Goal: Task Accomplishment & Management: Manage account settings

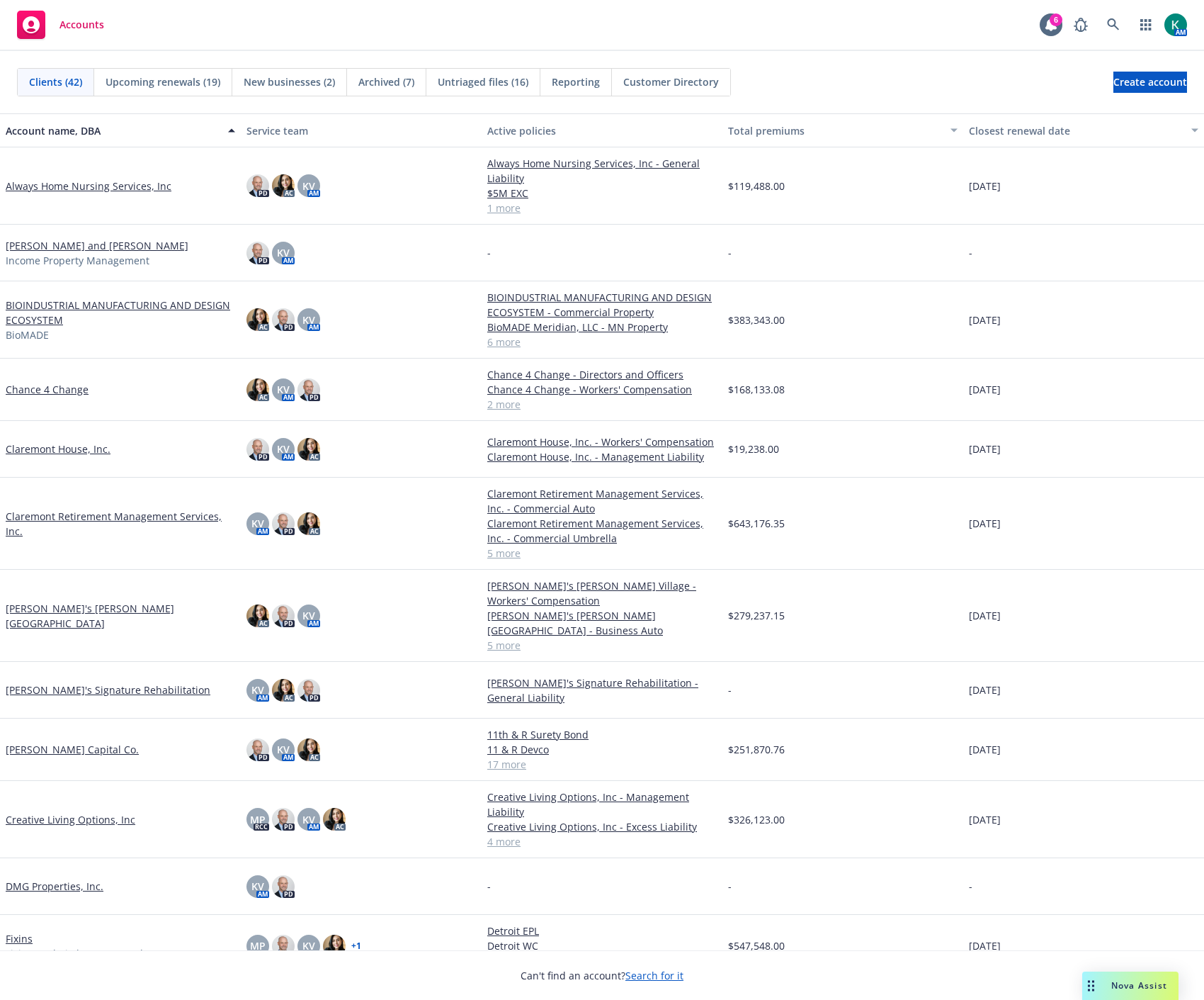
click at [154, 302] on link "BIOINDUSTRIAL MANUFACTURING AND DESIGN ECOSYSTEM" at bounding box center [120, 312] width 230 height 30
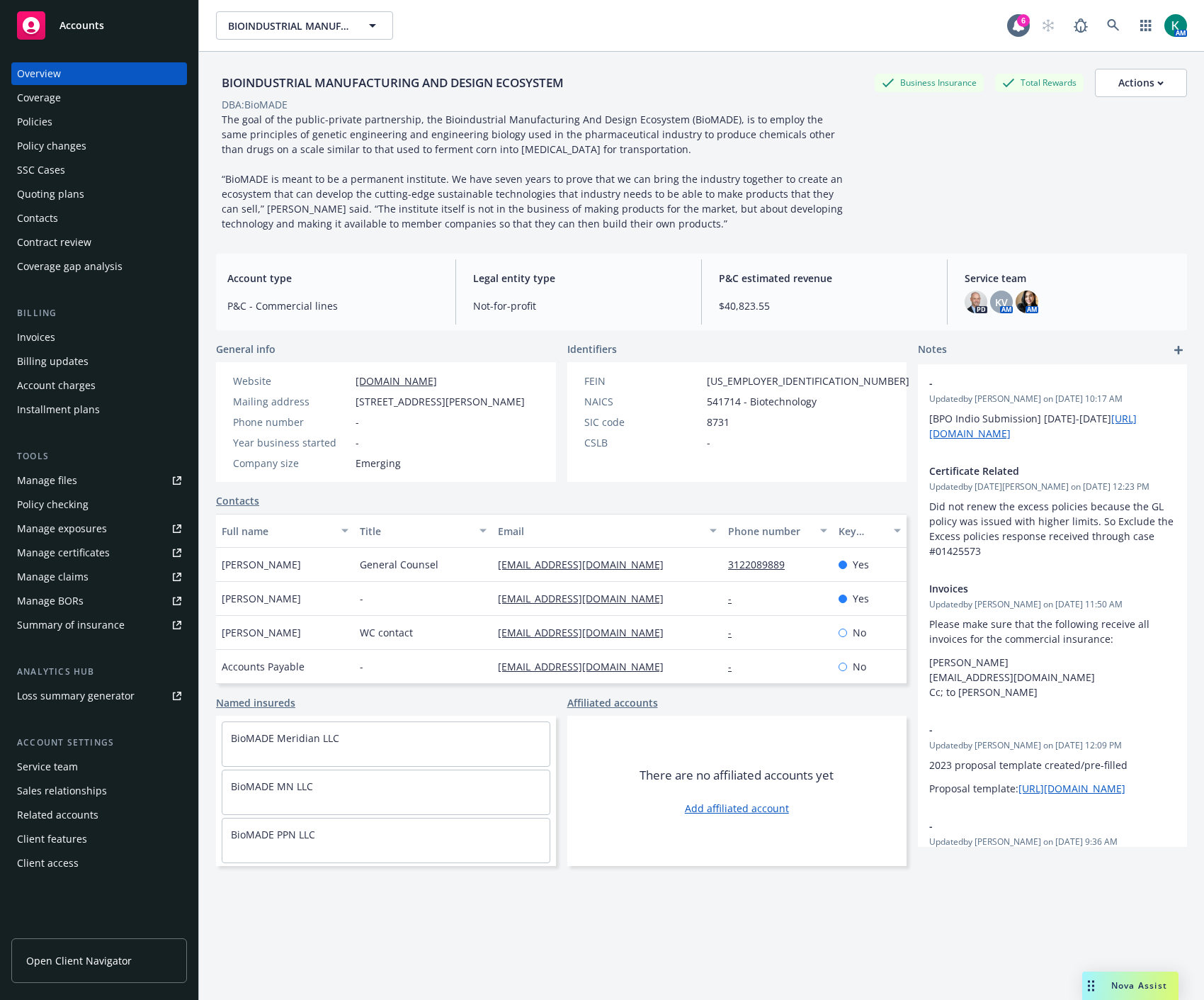
click at [85, 118] on div "Policies" at bounding box center [99, 121] width 164 height 23
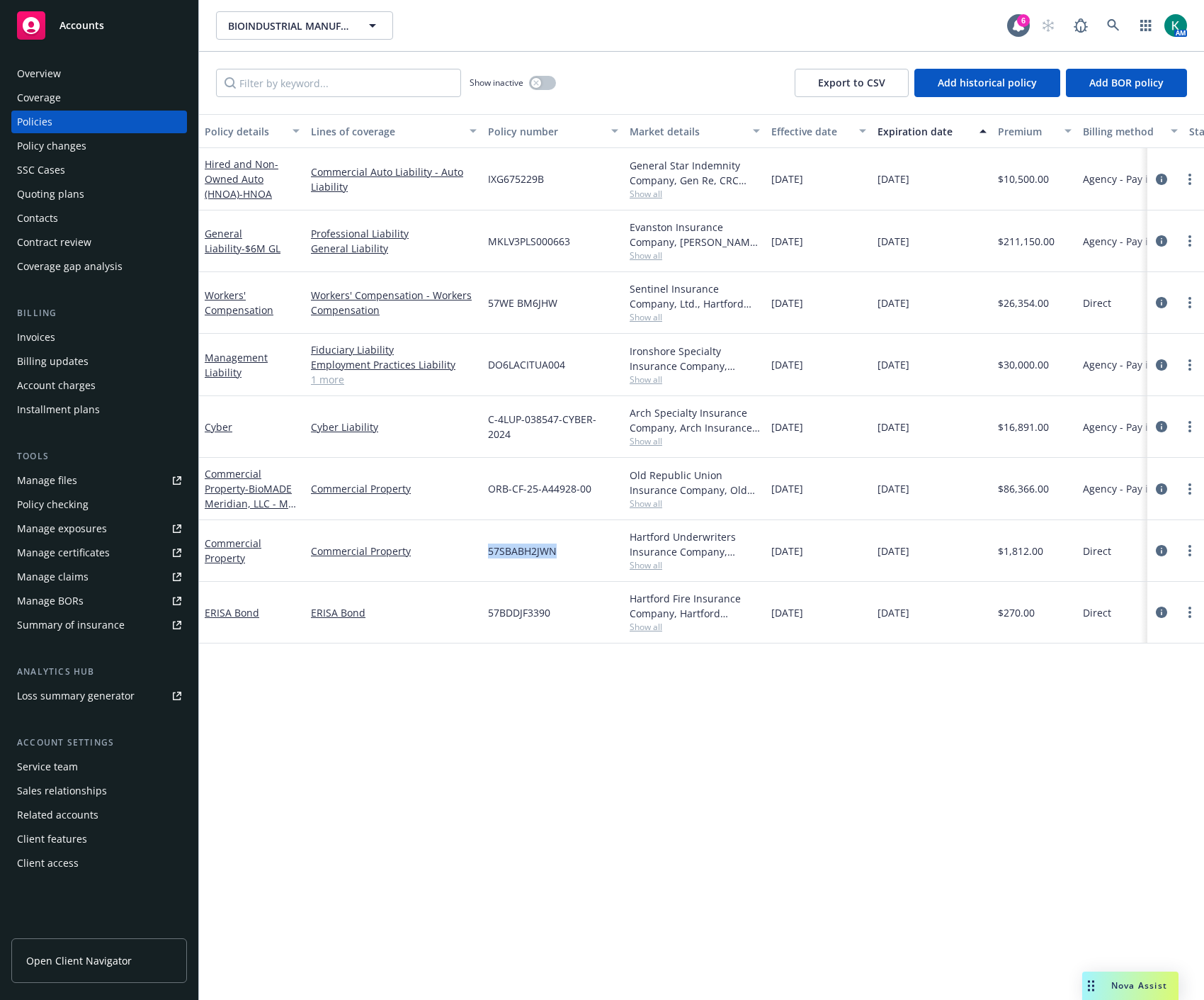
drag, startPoint x: 488, startPoint y: 554, endPoint x: 558, endPoint y: 554, distance: 70.0
click at [558, 554] on div "57SBABH2JWN" at bounding box center [553, 551] width 142 height 61
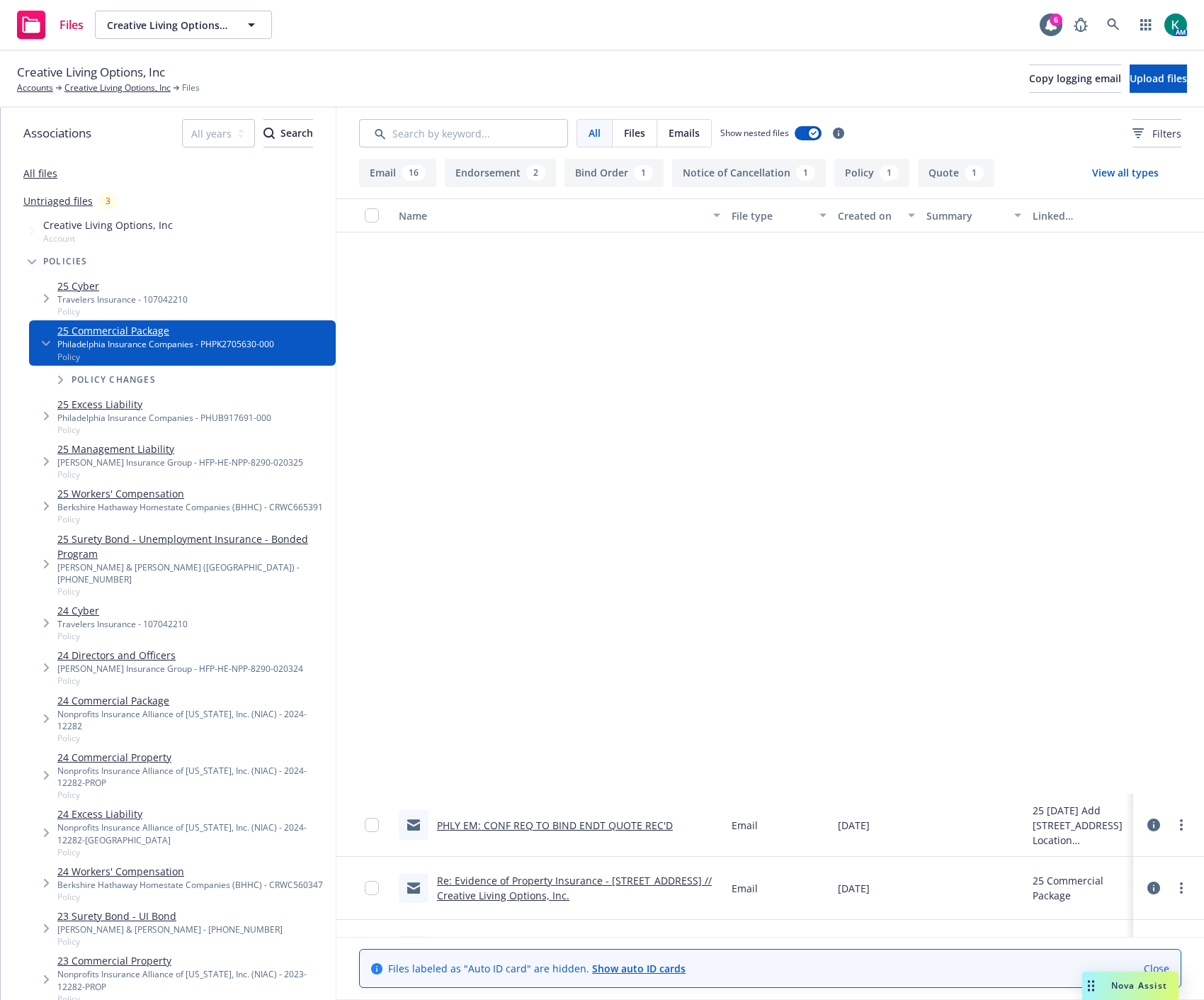
scroll to position [629, 0]
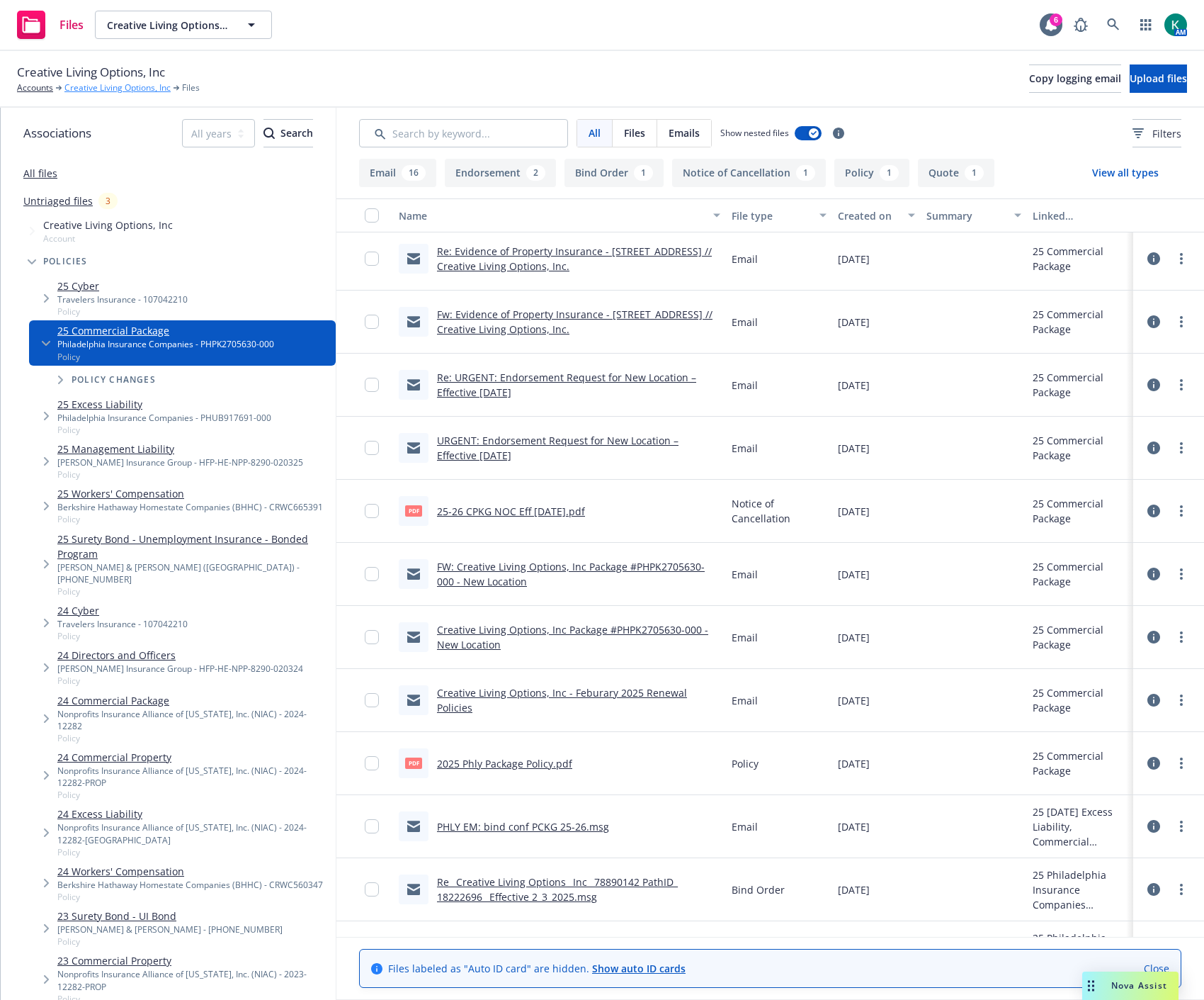
click at [107, 87] on link "Creative Living Options, Inc" at bounding box center [117, 88] width 106 height 13
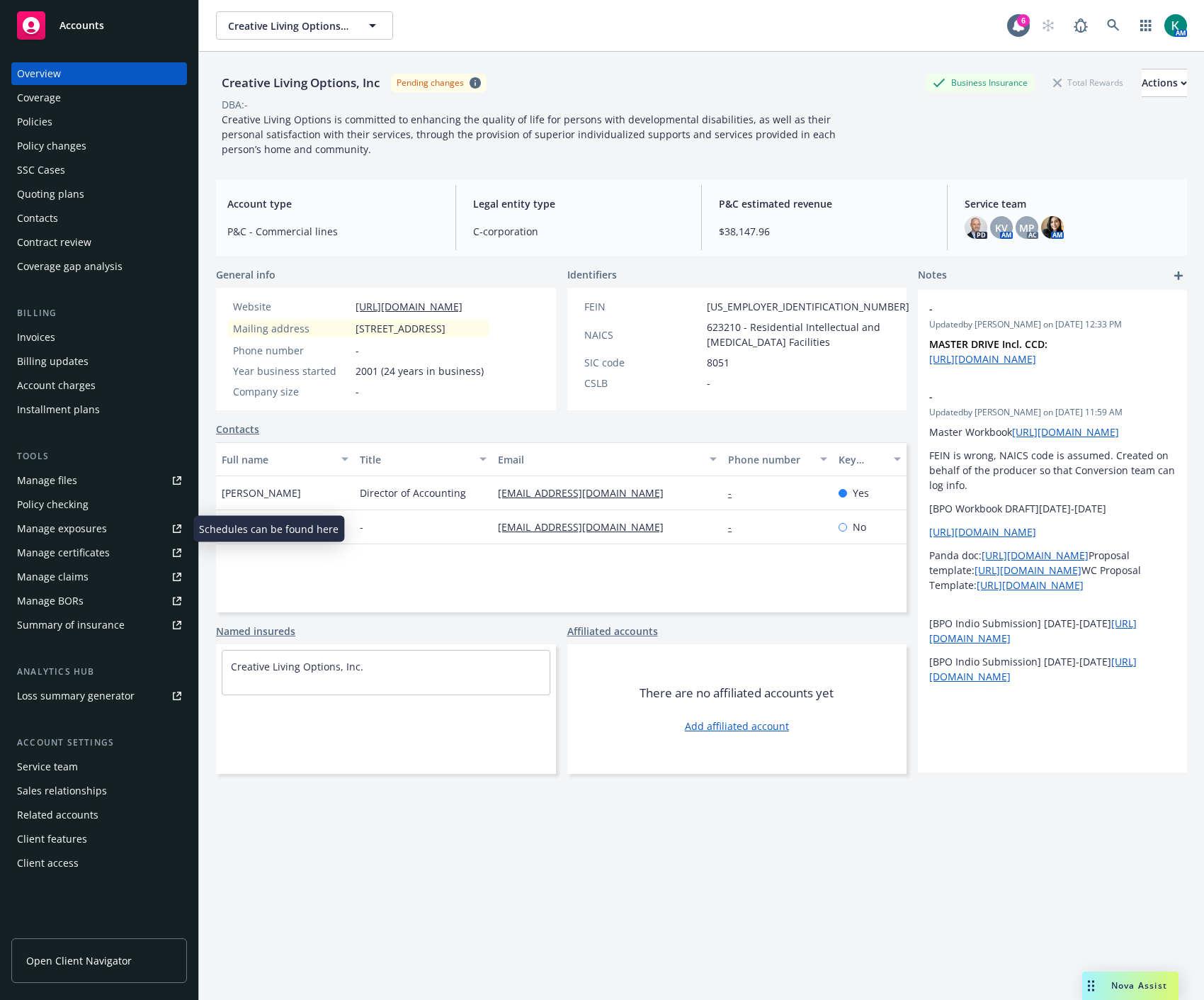
click at [97, 525] on div "Manage exposures" at bounding box center [62, 528] width 90 height 23
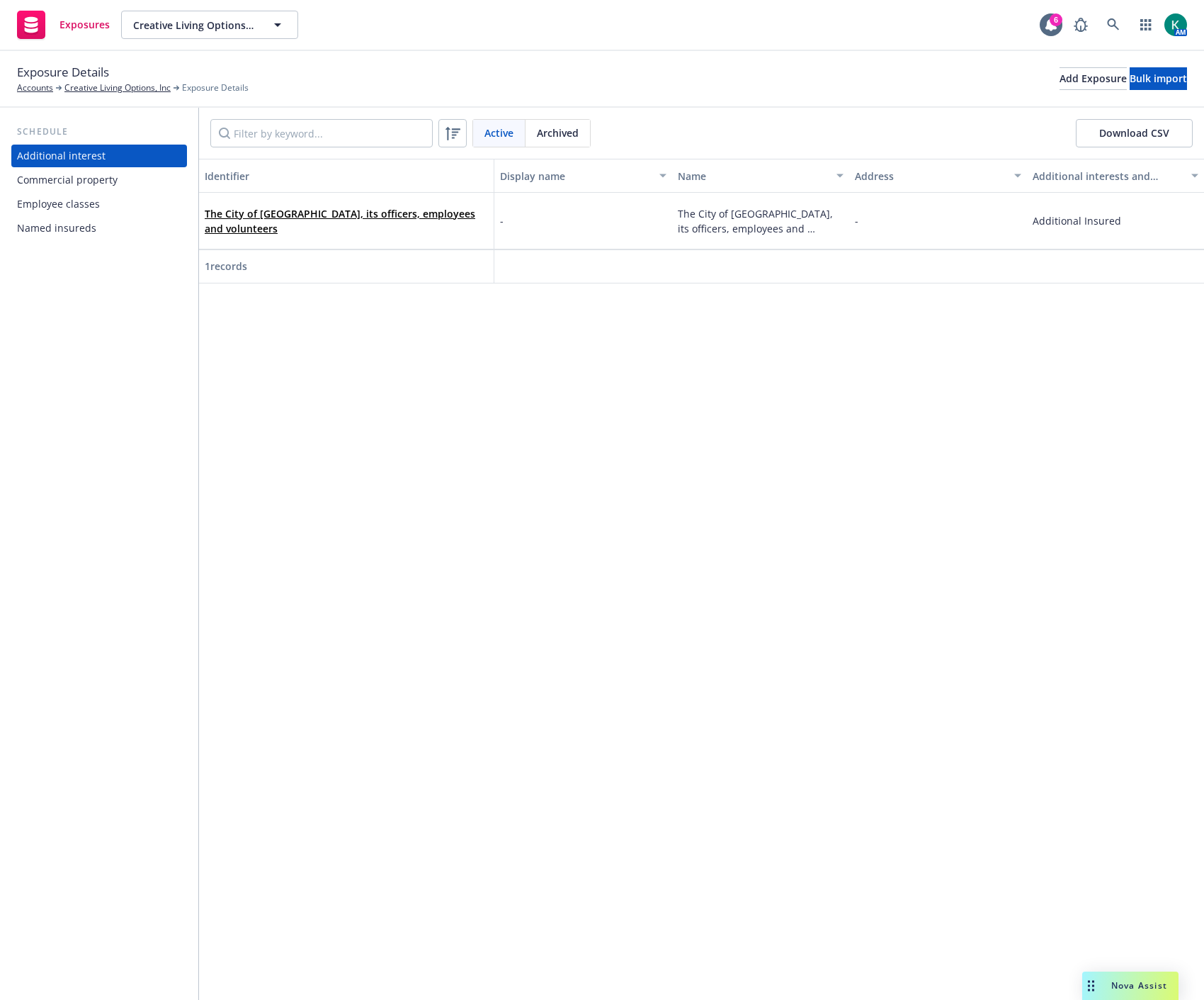
click at [66, 189] on div "Commercial property" at bounding box center [68, 179] width 101 height 23
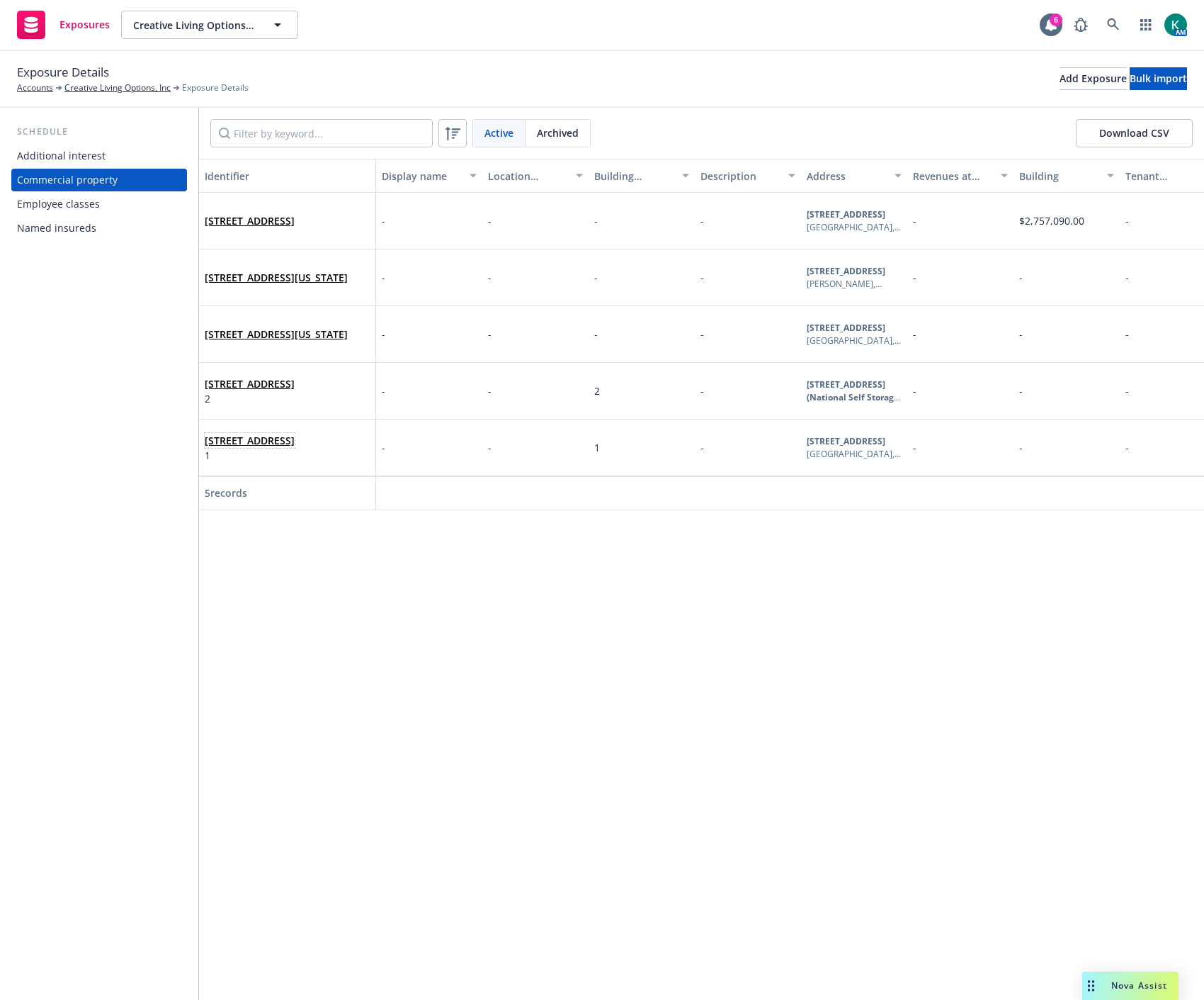
click at [264, 447] on link "2945 Ramco Street, Ste 120 West Sacramento, CA 95691" at bounding box center [249, 440] width 90 height 13
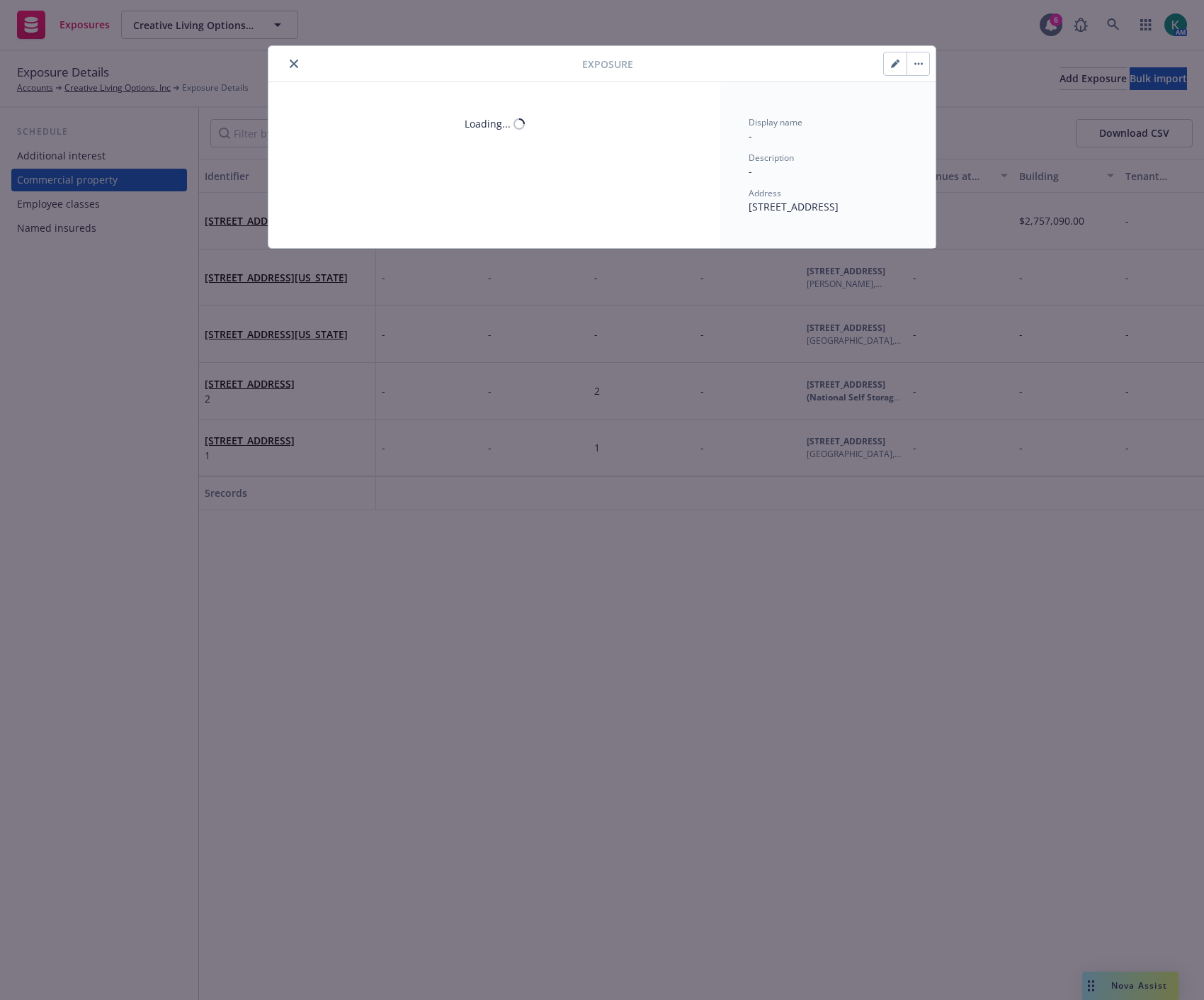
click at [886, 69] on button "button" at bounding box center [895, 64] width 23 height 23
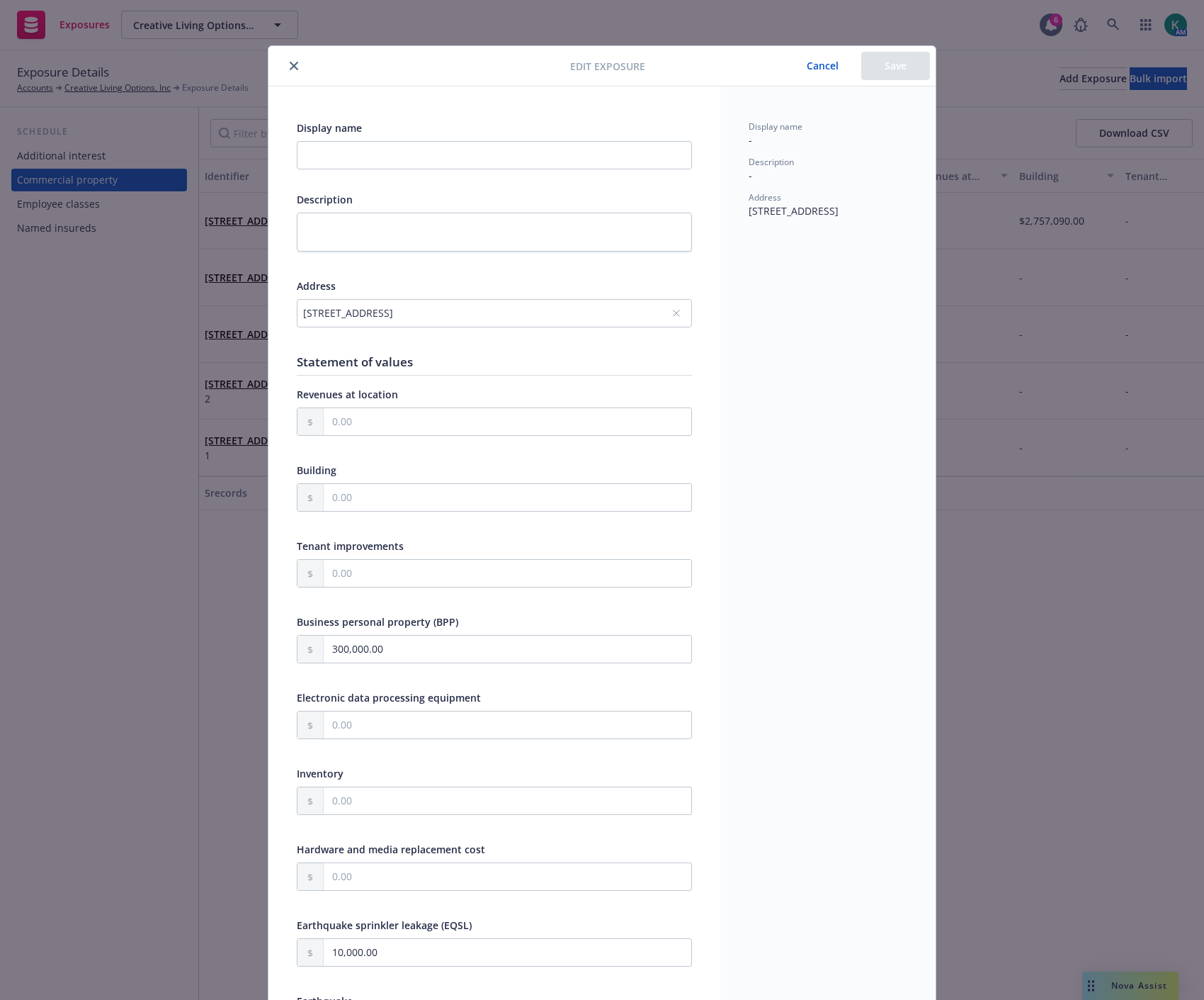
type textarea "x"
click at [286, 58] on button "close" at bounding box center [294, 66] width 17 height 17
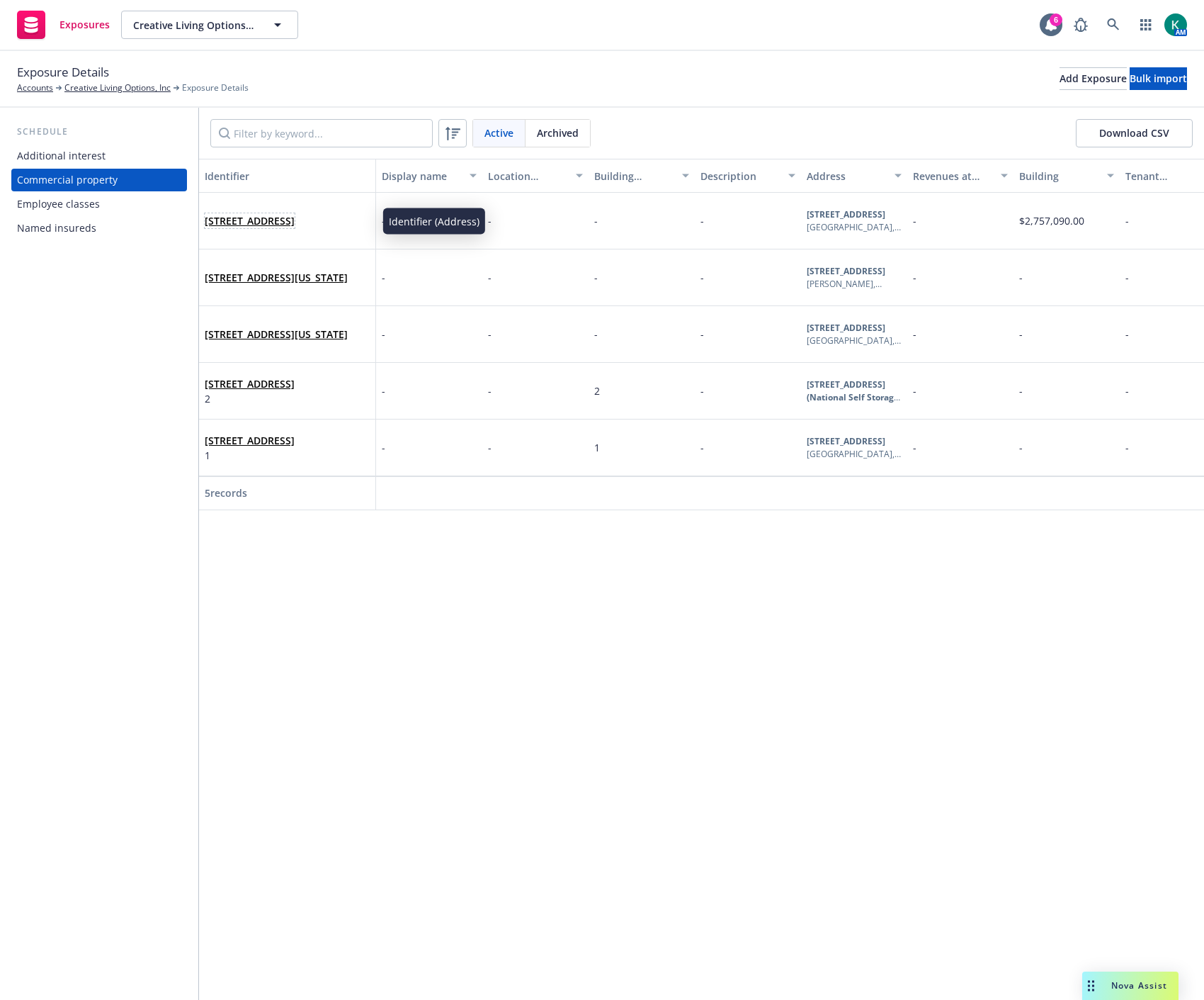
click at [269, 214] on link "[STREET_ADDRESS]" at bounding box center [249, 220] width 90 height 13
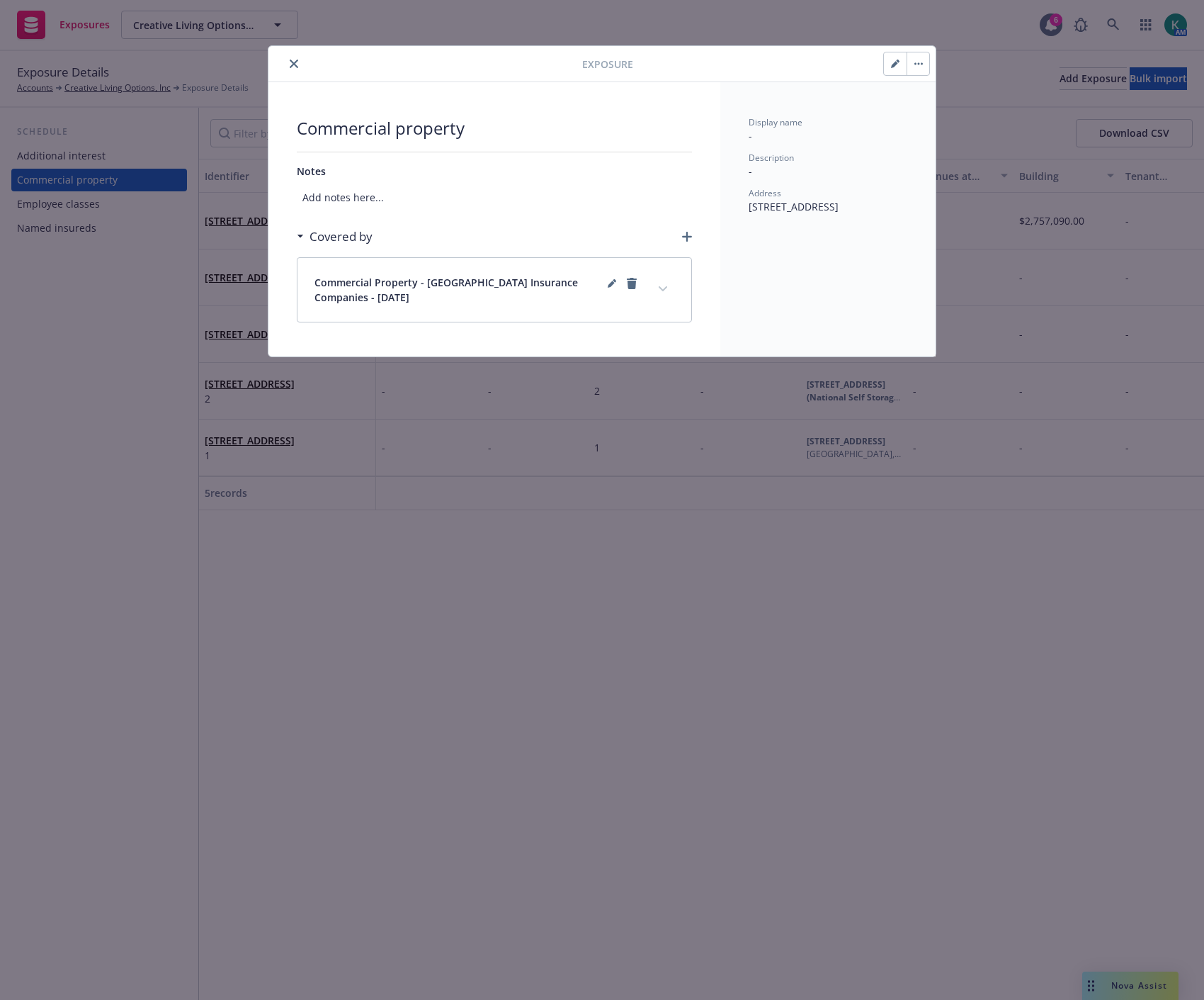
click at [894, 65] on icon "button" at bounding box center [894, 64] width 7 height 7
select select "NO"
select select "MASONRY_NON_COMBUSTIBLE"
select select "NONE"
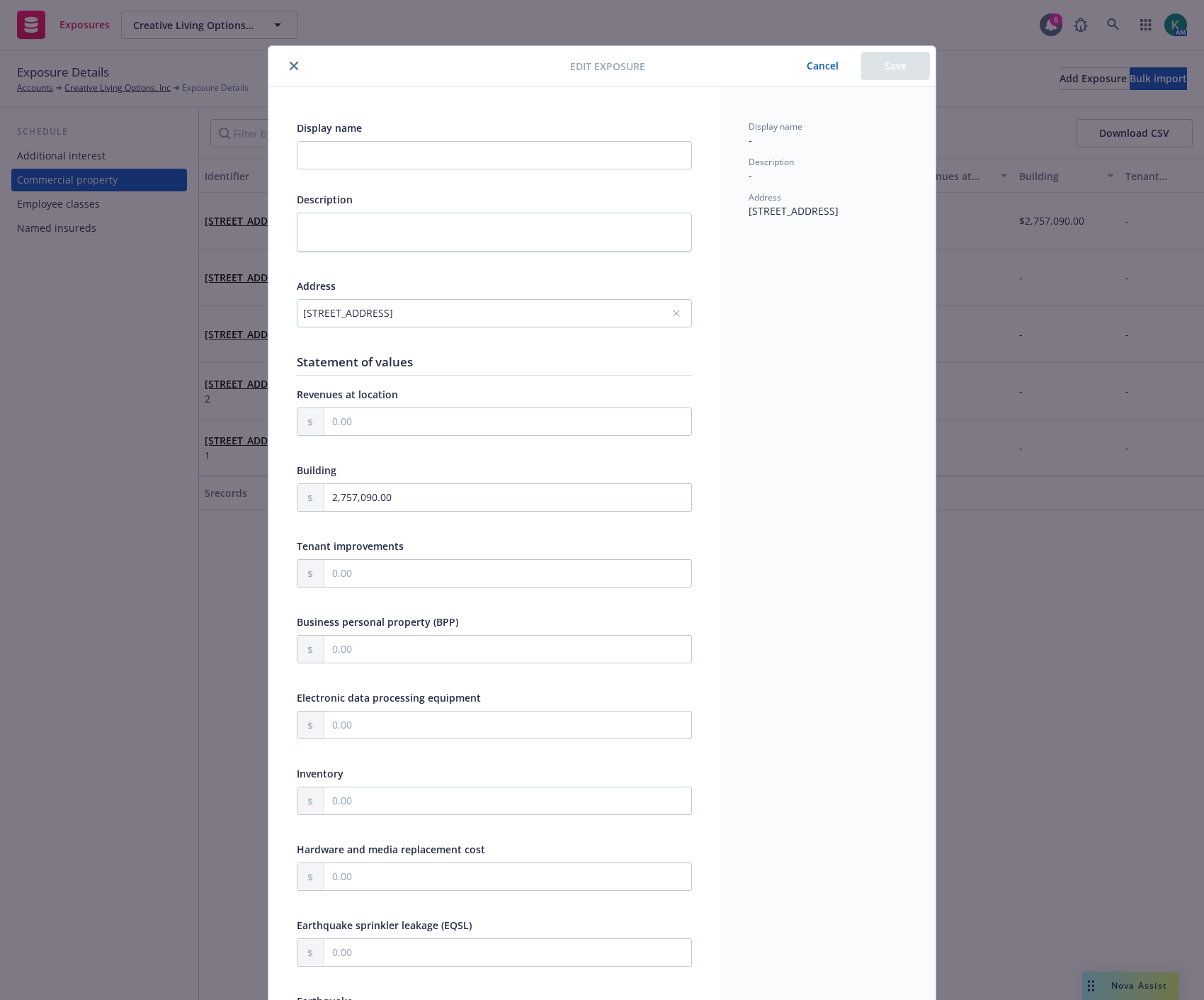
click at [290, 68] on icon "close" at bounding box center [293, 65] width 9 height 9
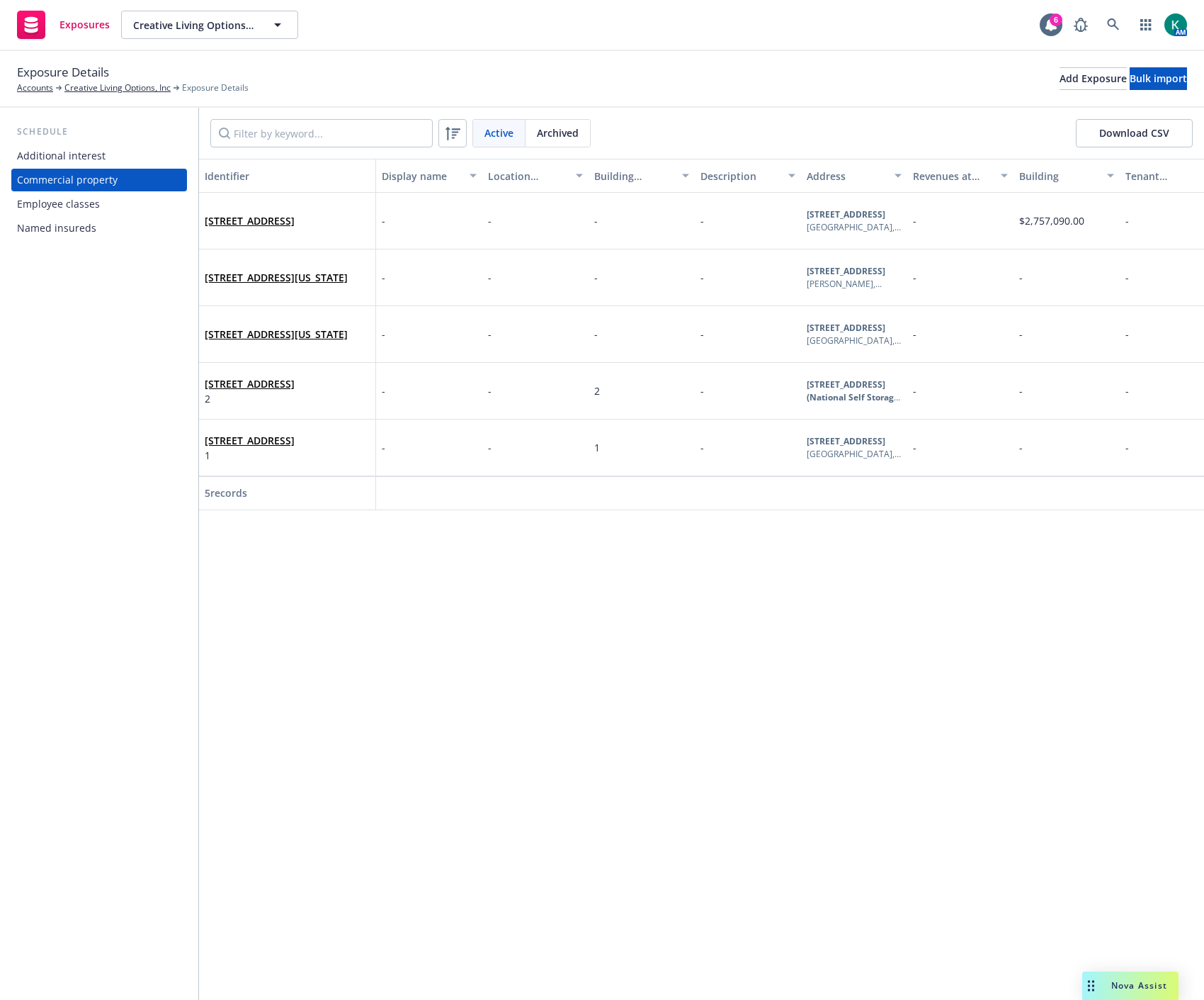
click at [53, 230] on div "Named insureds" at bounding box center [57, 228] width 79 height 23
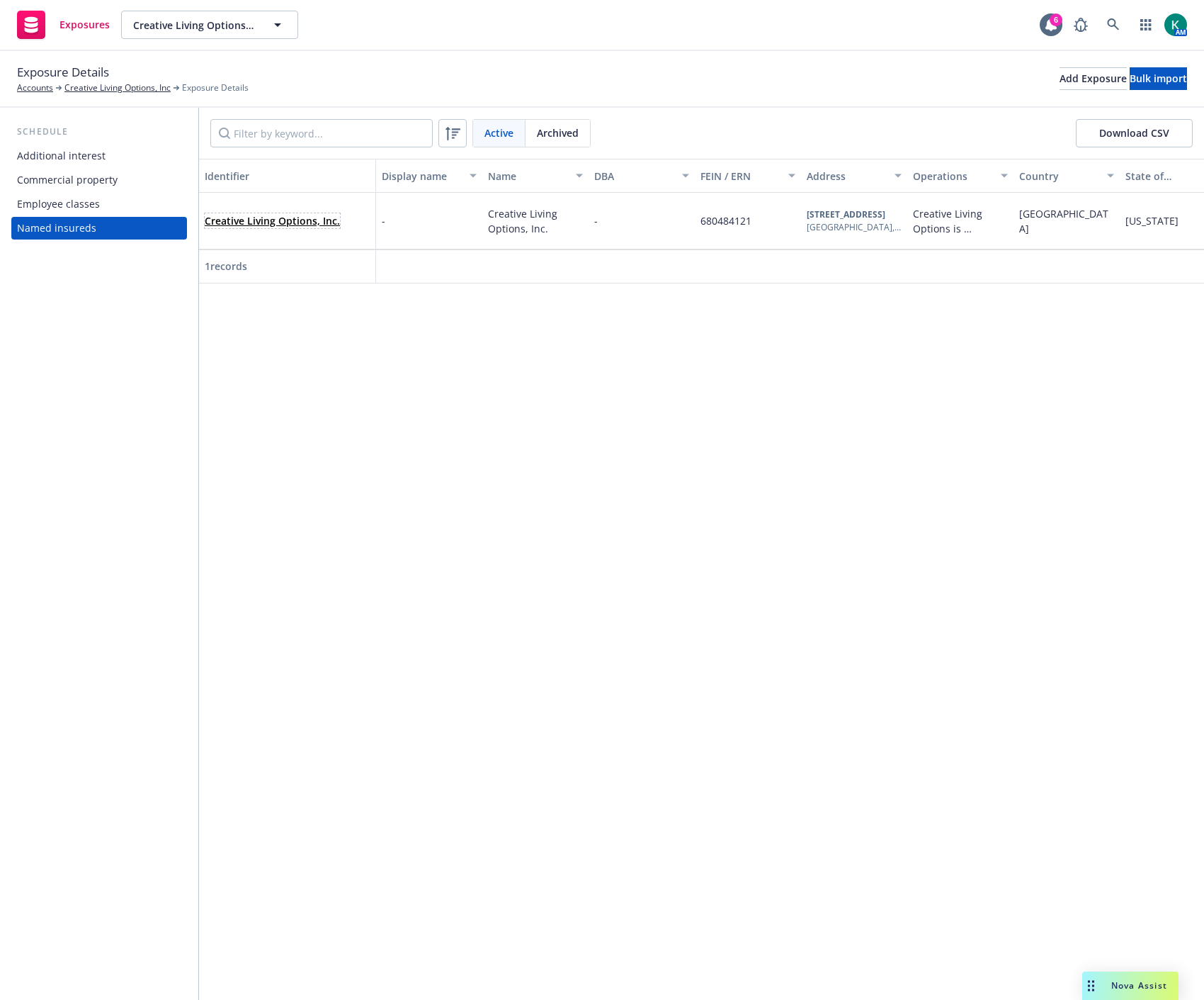
click at [234, 224] on link "Creative Living Options, Inc." at bounding box center [272, 220] width 135 height 13
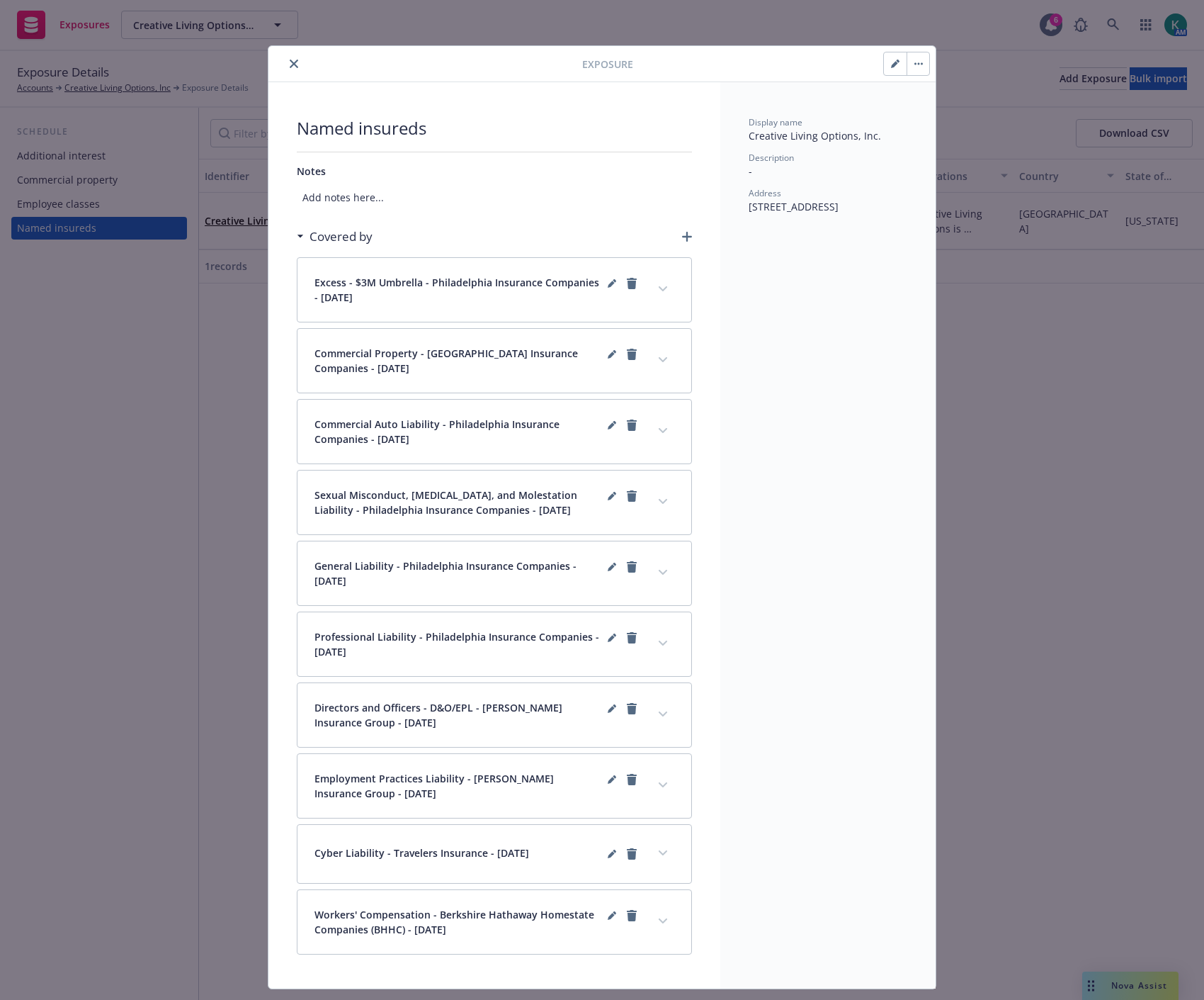
click at [893, 66] on icon "button" at bounding box center [895, 64] width 9 height 9
type textarea "x"
select select "USA"
select select "CA"
select select "C_CORPORATION"
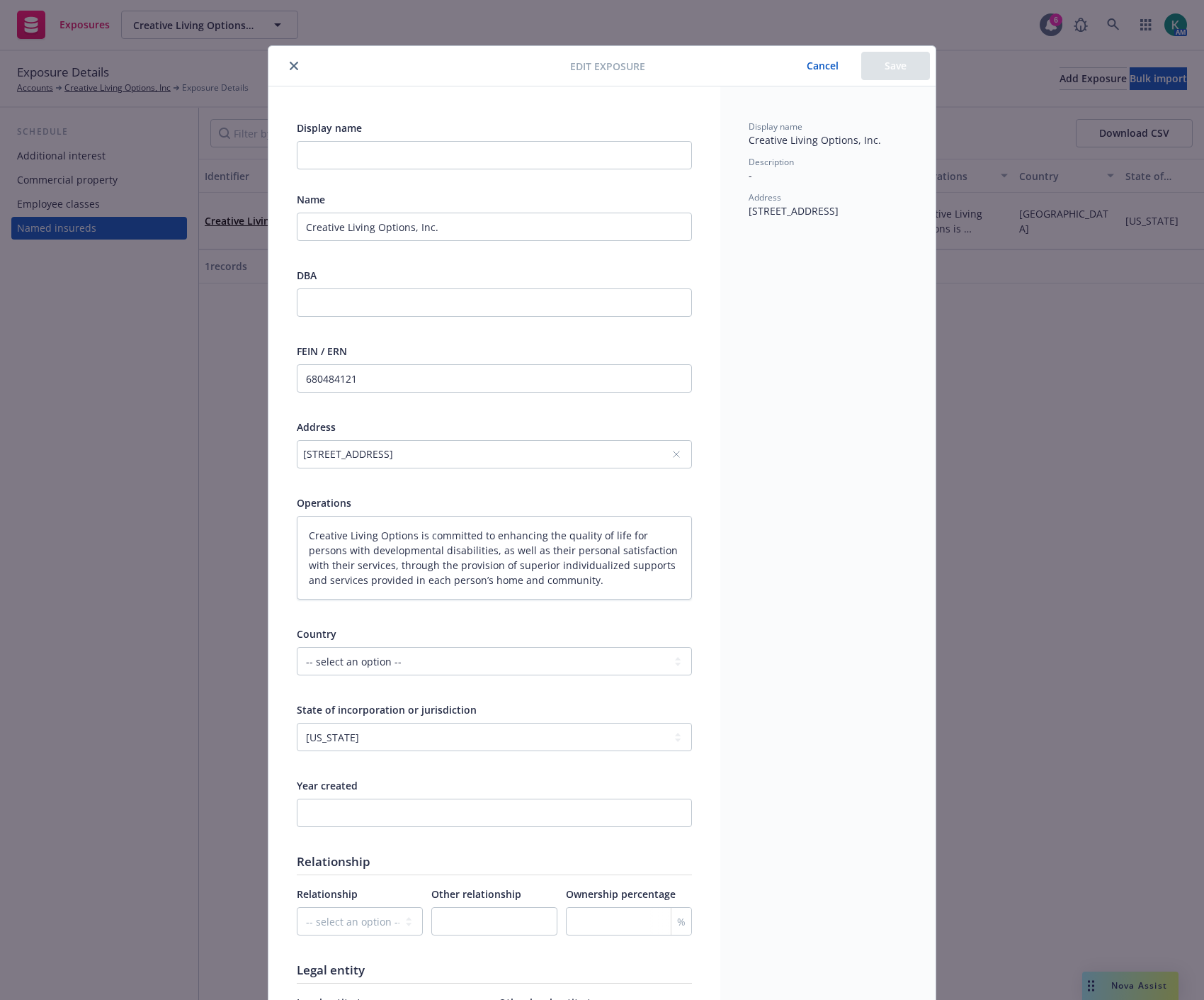
click at [348, 452] on div "2945 Ramco St Ste 120, West Sacramento, CA, 95691, USA" at bounding box center [487, 453] width 368 height 15
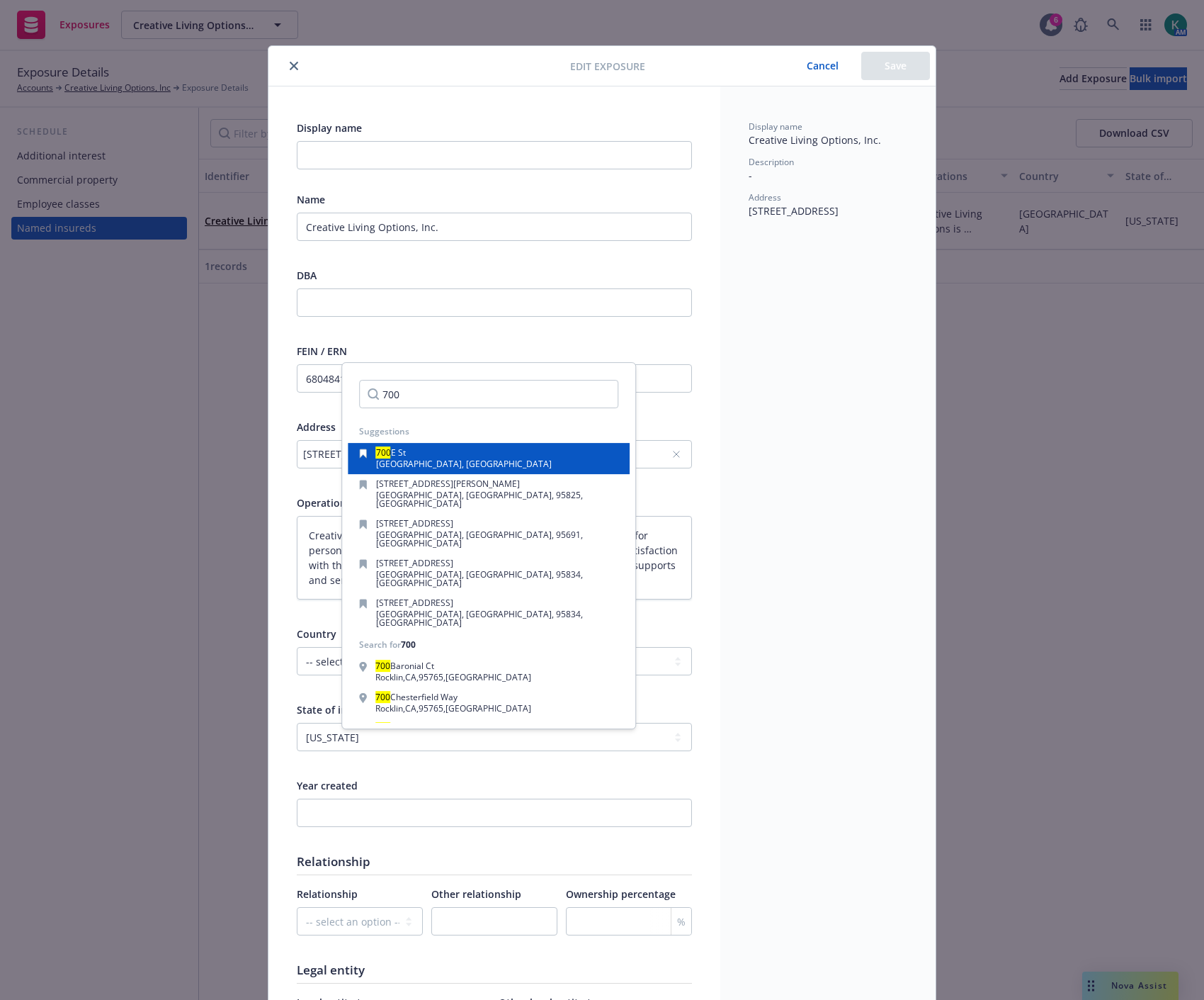
type input "700"
click at [408, 463] on span "Sacramento, CA, 95814, USA" at bounding box center [463, 463] width 175 height 12
type textarea "x"
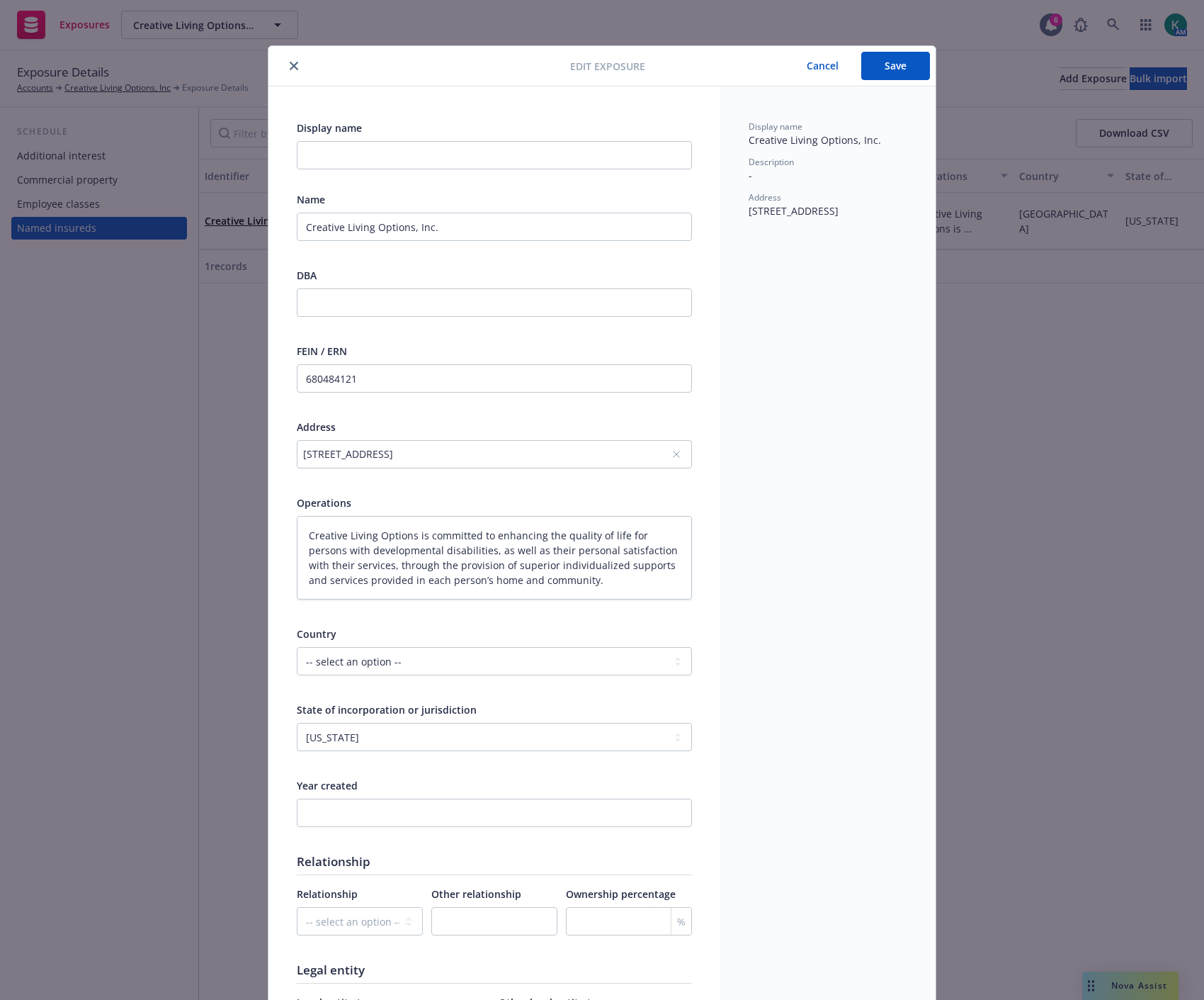
click at [878, 69] on button "Save" at bounding box center [895, 66] width 68 height 28
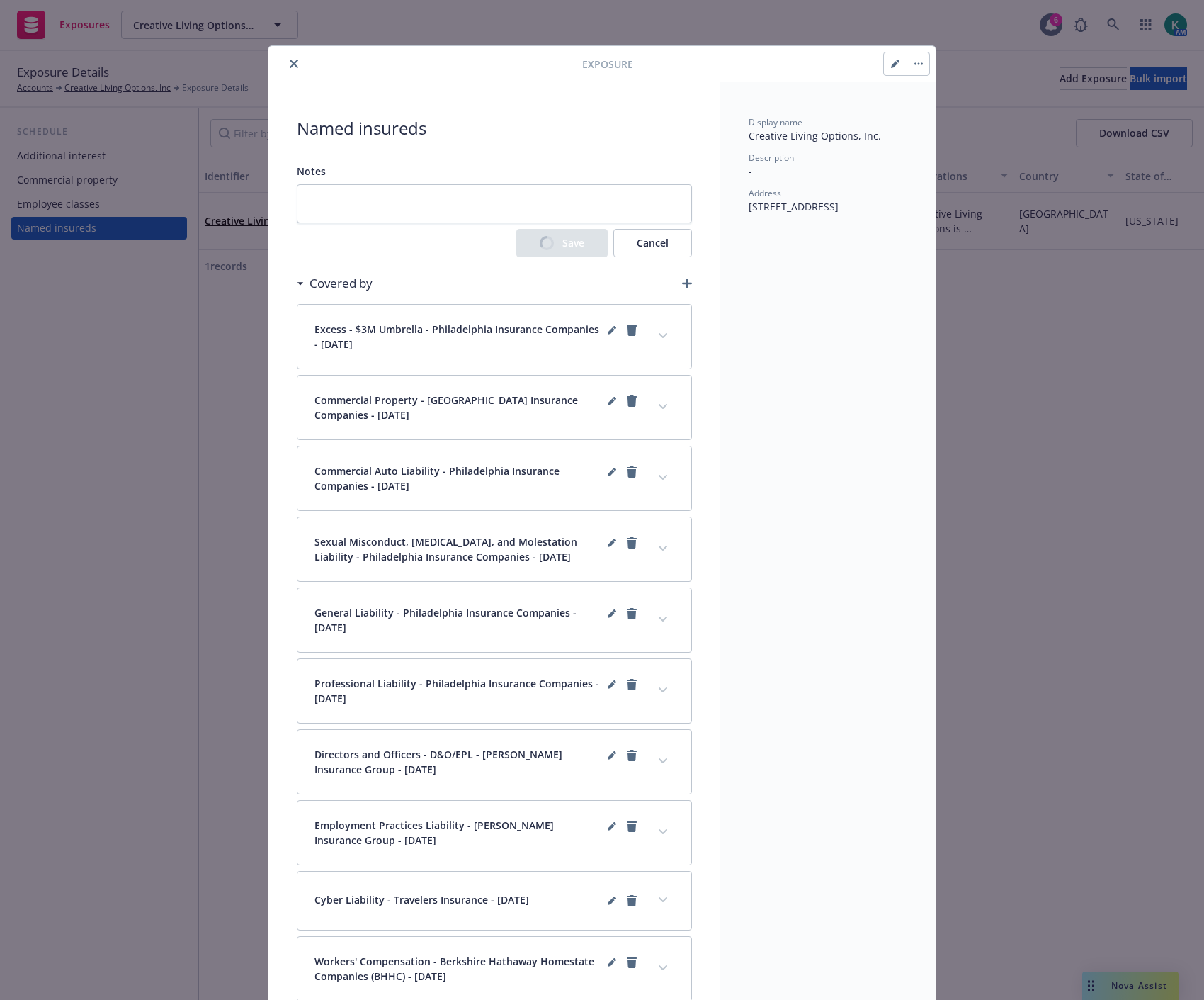
click at [289, 62] on icon "close" at bounding box center [293, 64] width 9 height 9
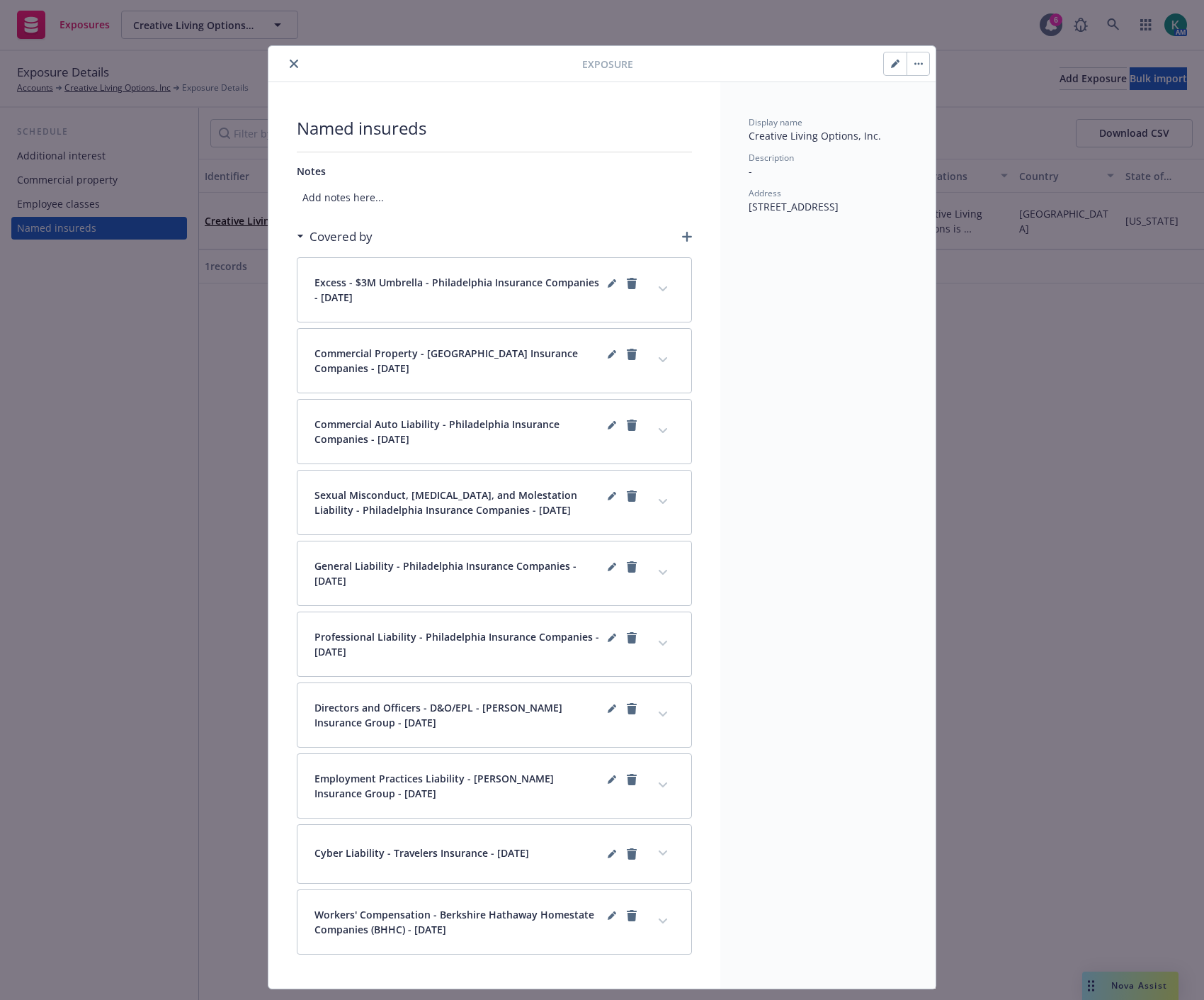
click at [289, 60] on icon "close" at bounding box center [293, 64] width 9 height 9
